Goal: Task Accomplishment & Management: Manage account settings

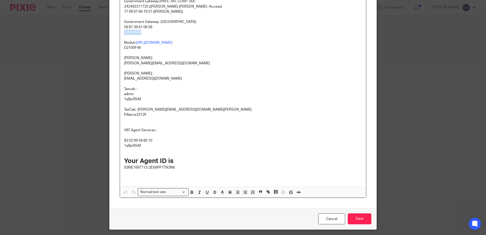
scroll to position [162, 0]
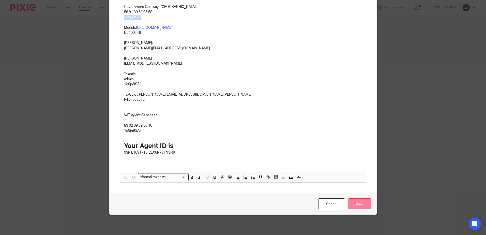
click at [353, 202] on input "Save" at bounding box center [359, 203] width 24 height 11
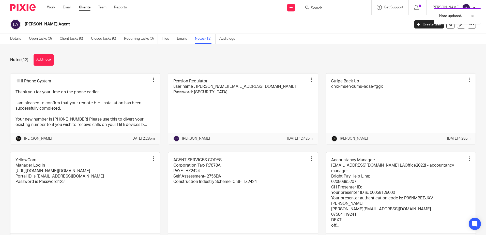
click at [320, 8] on div "Note updated." at bounding box center [362, 14] width 238 height 19
click at [326, 7] on div "Note updated." at bounding box center [362, 14] width 238 height 19
click at [329, 8] on input "Search" at bounding box center [333, 8] width 46 height 5
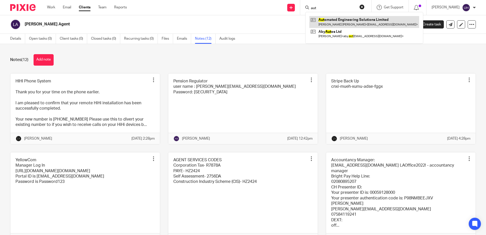
type input "aut"
click at [331, 22] on link at bounding box center [364, 22] width 110 height 12
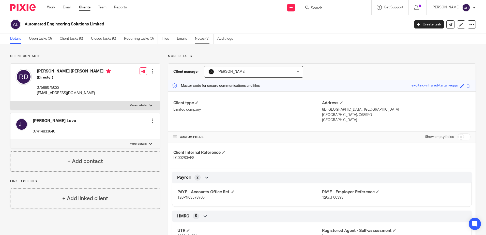
click at [202, 42] on link "Notes (3)" at bounding box center [204, 39] width 19 height 10
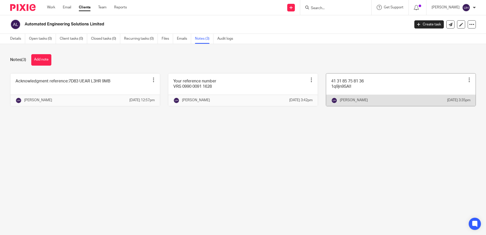
click at [340, 87] on link at bounding box center [400, 89] width 149 height 33
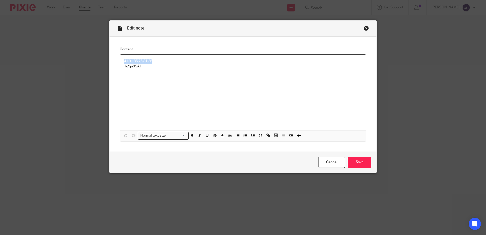
drag, startPoint x: 159, startPoint y: 60, endPoint x: 119, endPoint y: 59, distance: 39.7
click at [120, 59] on div "41 31 85 75 81 36 1q9jn9SA!!" at bounding box center [243, 92] width 246 height 75
copy p "41 31 85 75 81 36"
drag, startPoint x: 152, startPoint y: 68, endPoint x: 120, endPoint y: 69, distance: 32.3
click at [120, 69] on div "41 31 85 75 81 36 1q9jn9SA!!" at bounding box center [243, 92] width 246 height 75
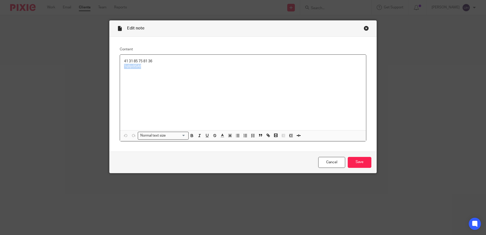
copy p "1q9jn9SA!!"
click at [362, 167] on input "Save" at bounding box center [359, 162] width 24 height 11
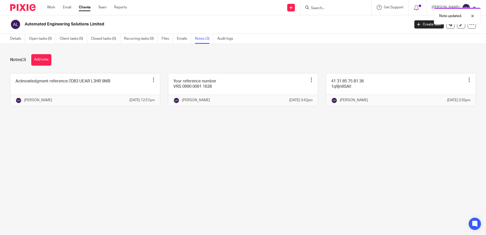
click at [328, 8] on div "Note updated." at bounding box center [362, 14] width 238 height 19
click at [321, 7] on input "Search" at bounding box center [333, 8] width 46 height 5
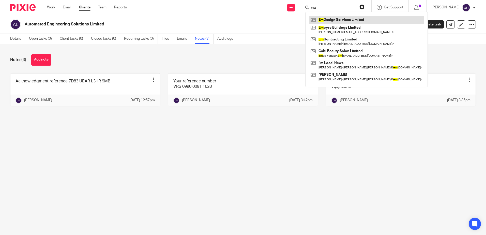
type input "em"
click at [365, 20] on link at bounding box center [366, 20] width 114 height 8
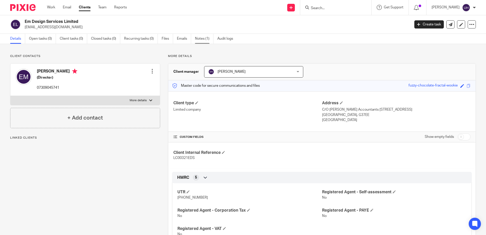
click at [206, 40] on link "Notes (1)" at bounding box center [204, 39] width 19 height 10
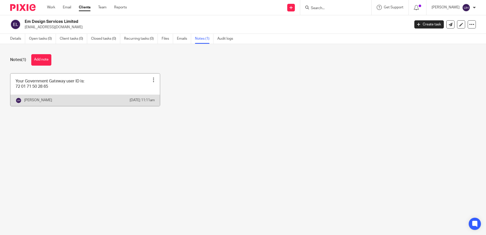
click at [38, 95] on div "Ummay Habiba 16 Sep 2025 11:11am" at bounding box center [84, 99] width 149 height 11
click at [85, 78] on link at bounding box center [84, 89] width 149 height 33
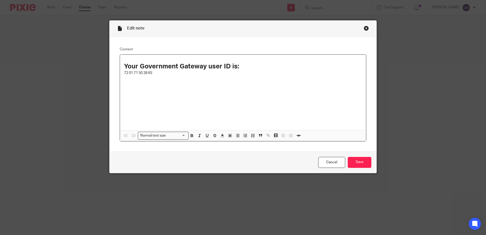
click at [129, 72] on p "72 01 71 50 28 65" at bounding box center [243, 72] width 238 height 5
copy p "72 01 71 50 28 65"
click at [365, 162] on input "Save" at bounding box center [359, 162] width 24 height 11
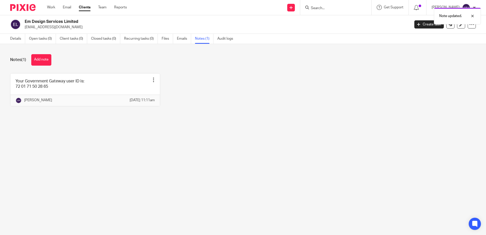
click at [67, 21] on h2 "Em Design Services Limited" at bounding box center [177, 21] width 305 height 5
copy h2 "Limited"
click at [62, 21] on h2 "Em Design Services Limited" at bounding box center [177, 21] width 305 height 5
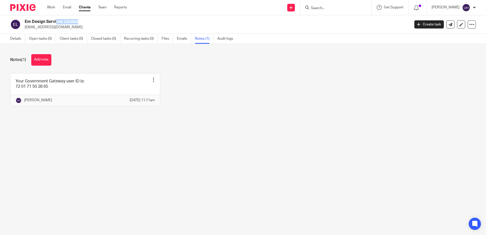
click at [62, 21] on h2 "Em Design Services Limited" at bounding box center [177, 21] width 305 height 5
copy div "Em Design Services Limited"
click at [323, 6] on form at bounding box center [337, 7] width 54 height 6
click at [322, 8] on input "Search" at bounding box center [333, 8] width 46 height 5
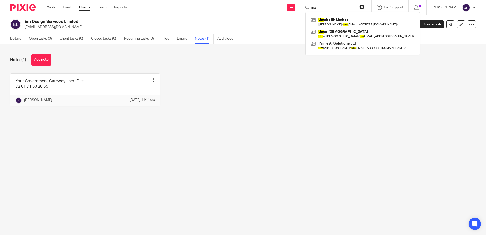
type input "um"
click at [347, 16] on div "Um airs Ek Limited Mohammed Vaseem < um airsg74@gmail.com > Um ar Din Um ar Din…" at bounding box center [362, 33] width 115 height 43
click at [348, 21] on link at bounding box center [362, 22] width 106 height 12
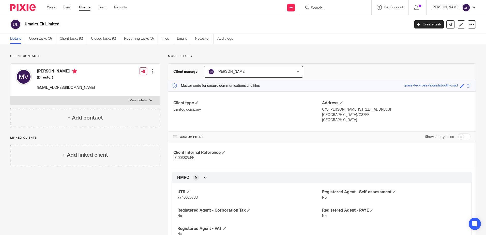
click at [335, 9] on input "Search" at bounding box center [333, 8] width 46 height 5
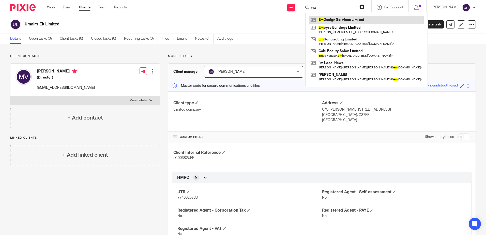
type input "em"
click at [333, 18] on link at bounding box center [366, 20] width 114 height 8
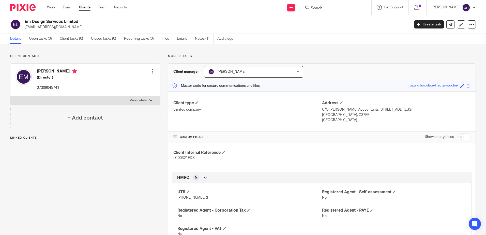
click at [205, 37] on link "Notes (1)" at bounding box center [204, 39] width 19 height 10
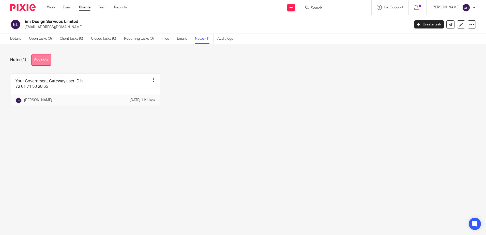
click at [34, 58] on button "Add note" at bounding box center [41, 59] width 20 height 11
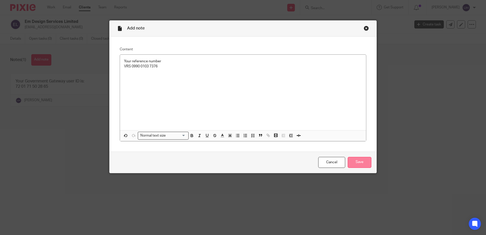
click at [352, 157] on input "Save" at bounding box center [359, 162] width 24 height 11
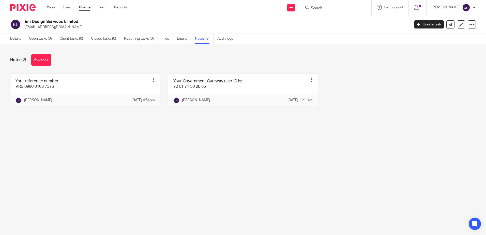
click at [322, 6] on input "Search" at bounding box center [333, 8] width 46 height 5
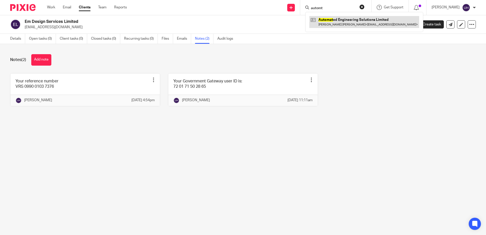
type input "automt"
click at [377, 20] on link at bounding box center [364, 22] width 110 height 12
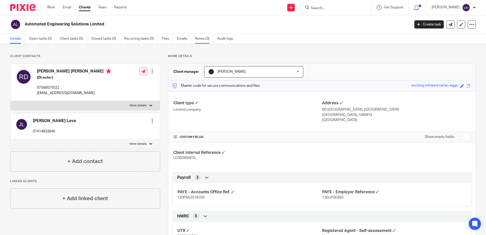
click at [203, 40] on link "Notes (3)" at bounding box center [204, 39] width 19 height 10
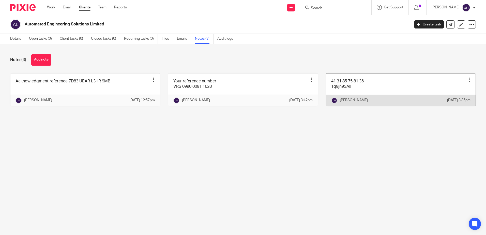
click at [363, 92] on link at bounding box center [400, 89] width 149 height 33
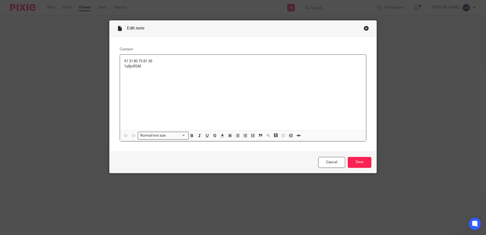
click at [148, 59] on p "41 31 85 75 81 36" at bounding box center [243, 61] width 238 height 5
click at [148, 60] on p "41 31 85 75 81 36" at bounding box center [243, 61] width 238 height 5
copy p "41 31 85 75 81 36"
click at [362, 162] on input "Save" at bounding box center [359, 162] width 24 height 11
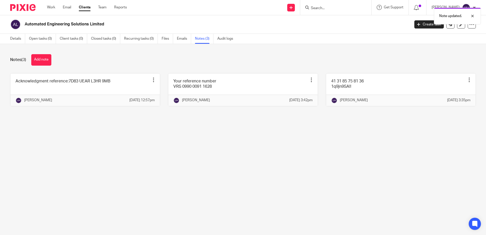
click at [328, 8] on div "Note updated." at bounding box center [362, 14] width 238 height 19
click at [326, 9] on input "Search" at bounding box center [333, 8] width 46 height 5
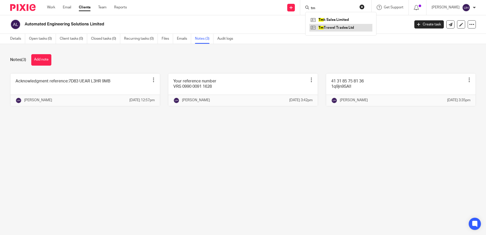
type input "tm"
click at [327, 26] on link at bounding box center [340, 28] width 63 height 8
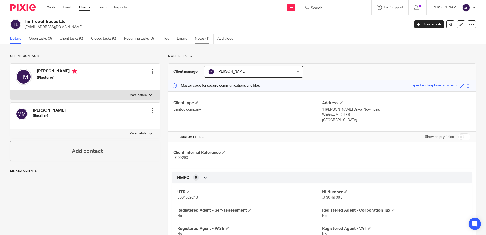
click at [199, 38] on link "Notes (1)" at bounding box center [204, 39] width 19 height 10
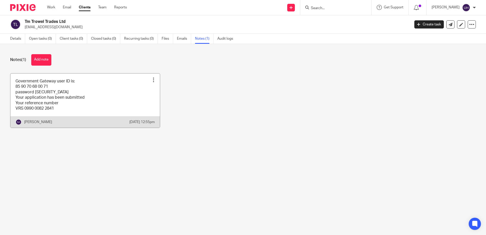
click at [86, 87] on link at bounding box center [84, 100] width 149 height 54
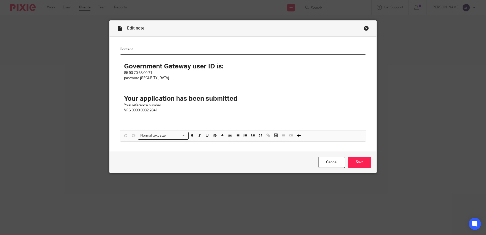
click at [141, 72] on p "85 90 70 68 00 71" at bounding box center [243, 72] width 238 height 5
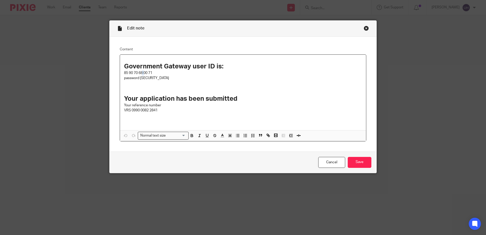
click at [141, 72] on p "85 90 70 68 00 71" at bounding box center [243, 72] width 238 height 5
copy p "85 90 70 68 00 71"
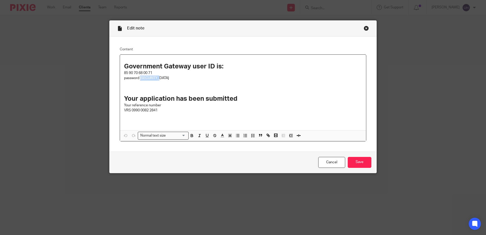
drag, startPoint x: 139, startPoint y: 78, endPoint x: 157, endPoint y: 78, distance: 18.3
click at [157, 78] on p "password [SECURITY_DATA]" at bounding box center [243, 77] width 238 height 5
copy p "199jn9SA!!"
